Goal: Find specific page/section: Find specific page/section

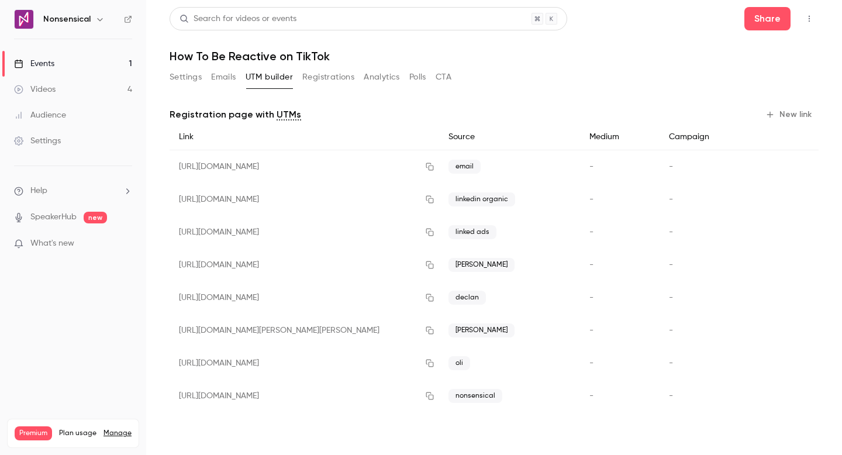
click at [187, 81] on button "Settings" at bounding box center [186, 77] width 32 height 19
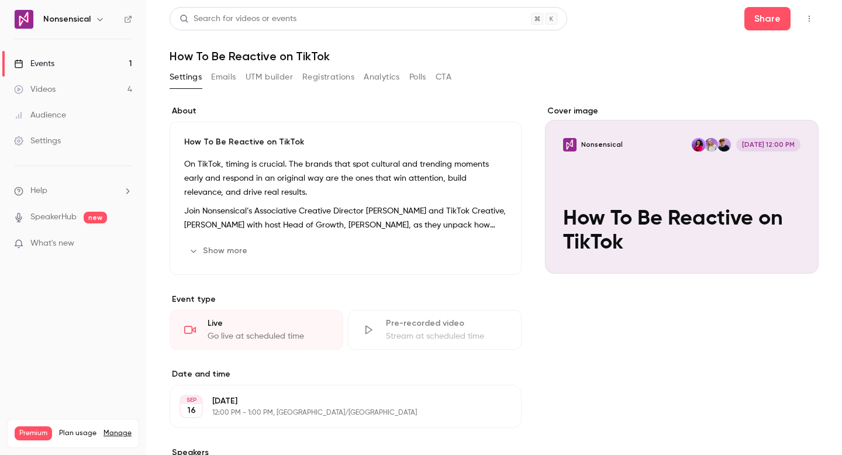
click at [88, 64] on link "Events 1" at bounding box center [73, 64] width 146 height 26
